Goal: Check status

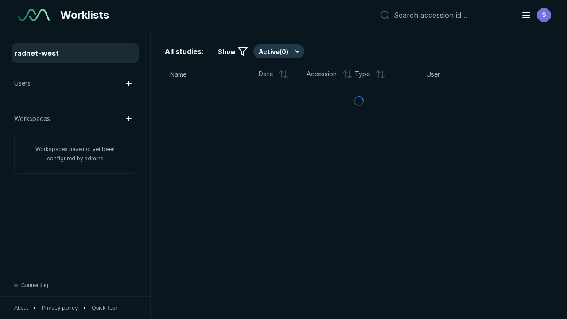
scroll to position [2276, 2869]
